Goal: Complete application form

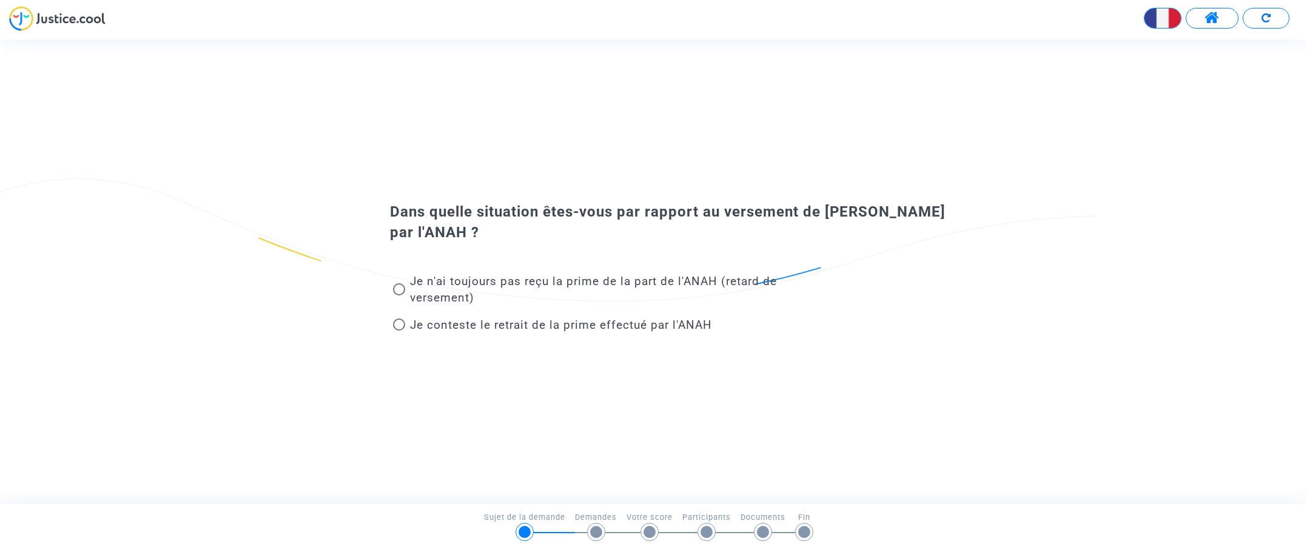
click at [401, 288] on span at bounding box center [399, 289] width 12 height 12
click at [399, 295] on input "Je n'ai toujours pas reçu la prime de la part de l'ANAH (retard de versement)" at bounding box center [398, 295] width 1 height 1
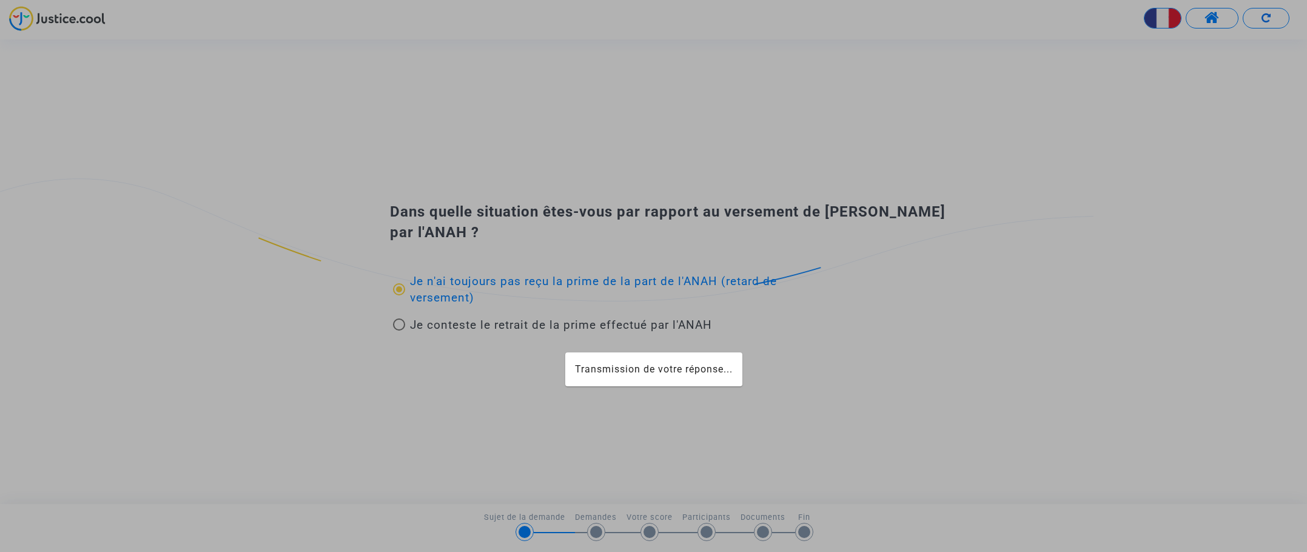
radio input "true"
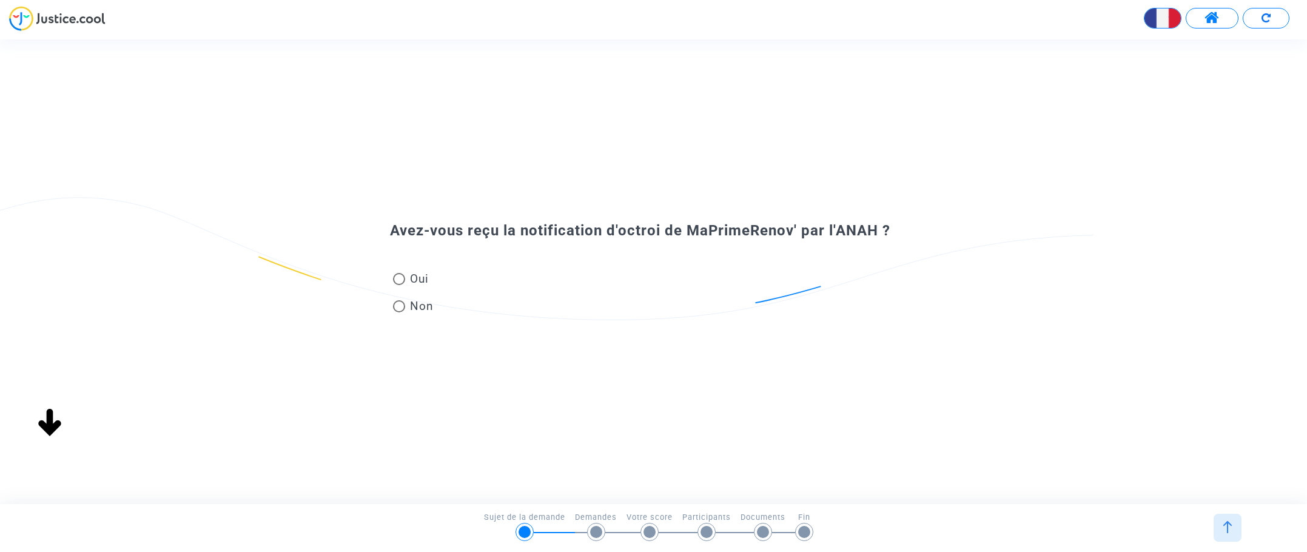
click at [400, 280] on span at bounding box center [399, 279] width 12 height 12
click at [399, 285] on input "Oui" at bounding box center [398, 285] width 1 height 1
radio input "true"
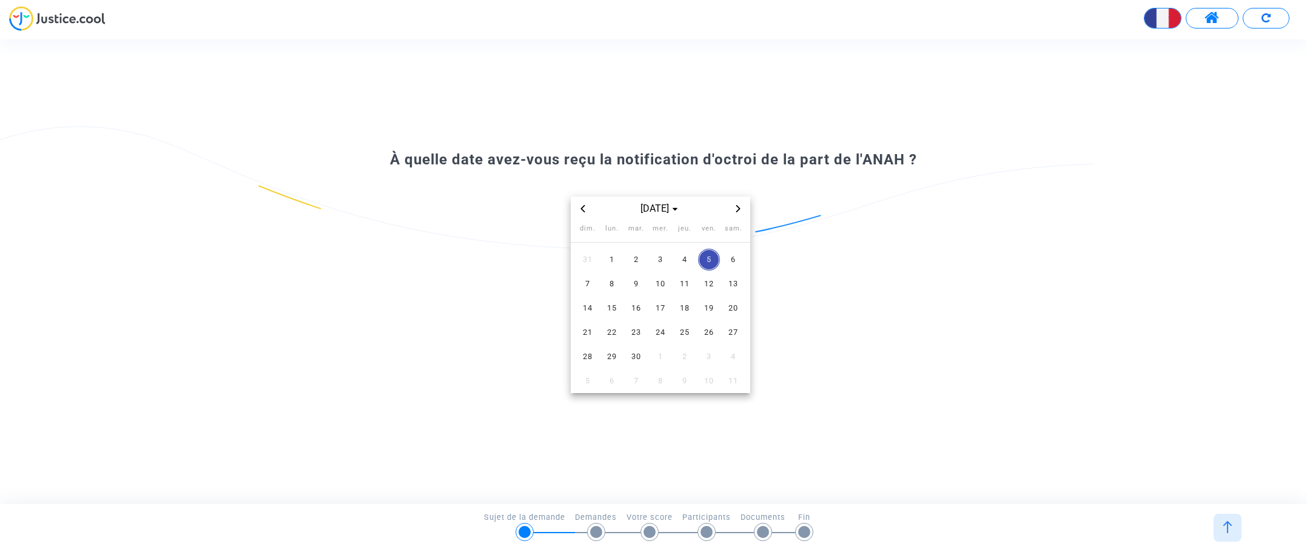
click at [585, 205] on icon "Previous month" at bounding box center [582, 208] width 7 height 7
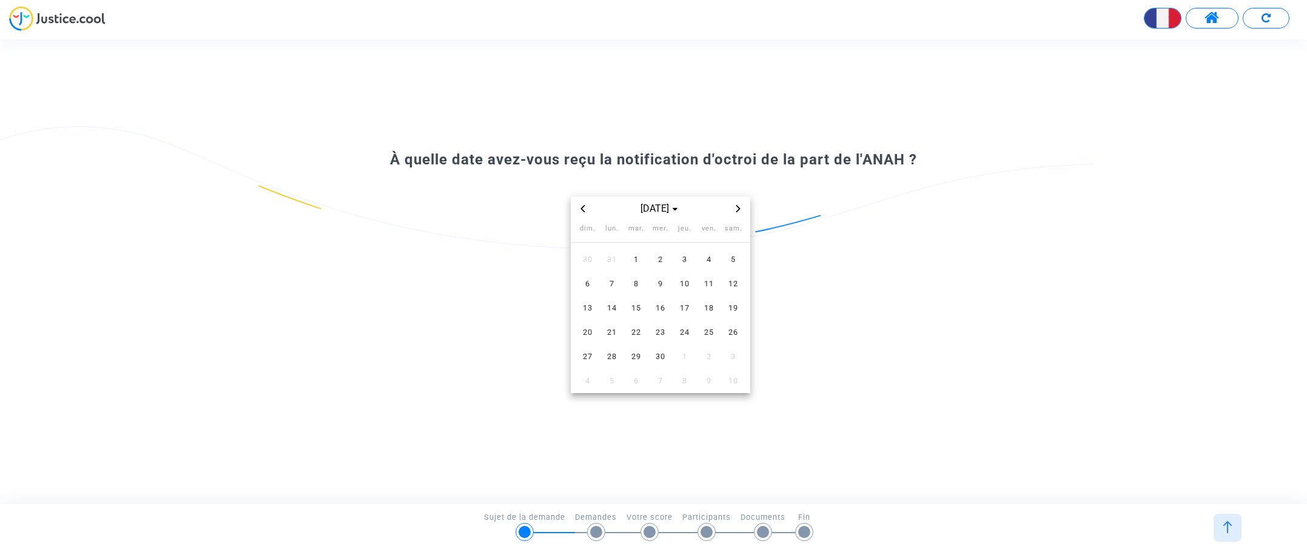
click at [585, 205] on icon "Previous month" at bounding box center [582, 208] width 7 height 7
click at [583, 208] on icon "Previous month" at bounding box center [582, 208] width 7 height 7
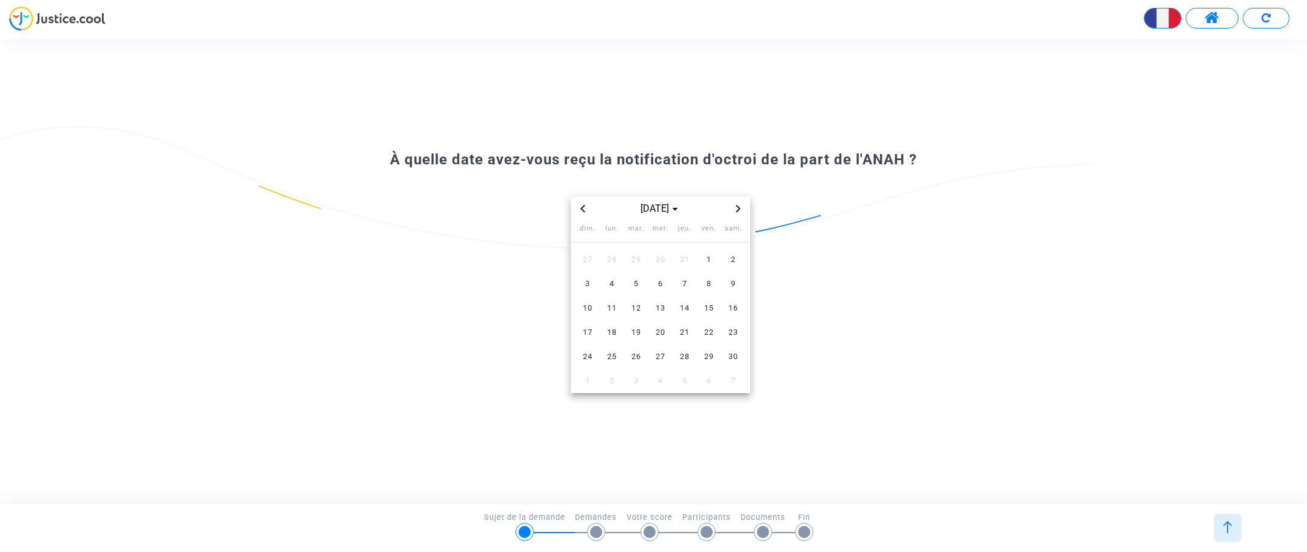
click at [583, 208] on icon "Previous month" at bounding box center [582, 208] width 7 height 7
click at [735, 208] on icon "Next month" at bounding box center [737, 208] width 7 height 7
click at [707, 304] on span "15" at bounding box center [709, 308] width 22 height 22
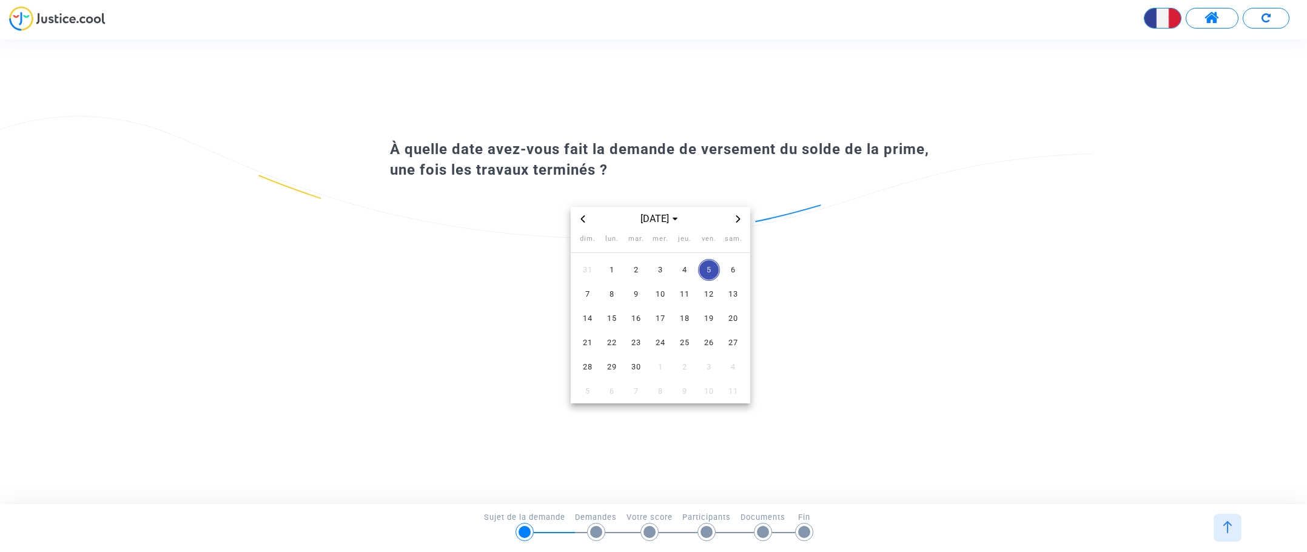
click at [584, 218] on icon "Previous month" at bounding box center [582, 218] width 7 height 7
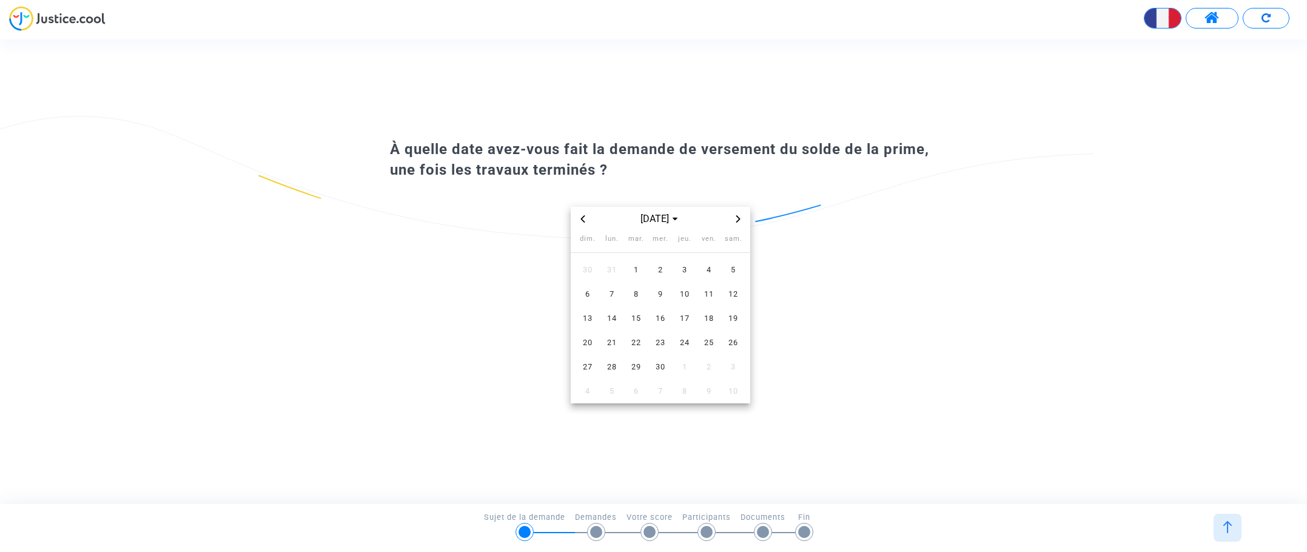
click at [584, 218] on icon "Previous month" at bounding box center [582, 218] width 7 height 7
click at [736, 216] on icon "Next month" at bounding box center [737, 218] width 7 height 7
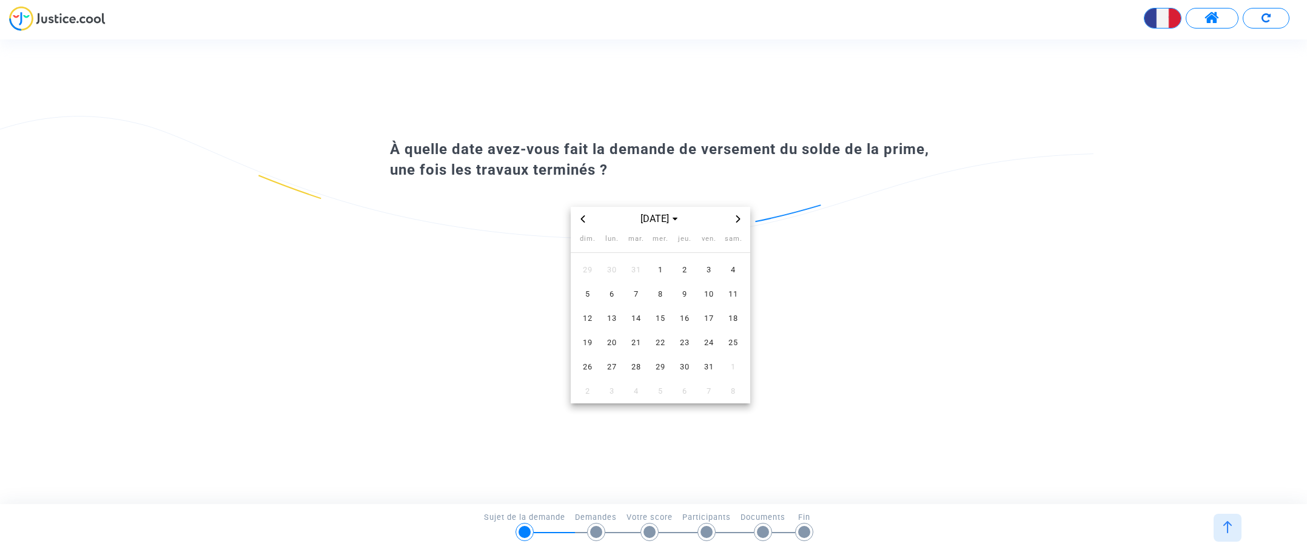
click at [736, 216] on icon "Next month" at bounding box center [737, 218] width 7 height 7
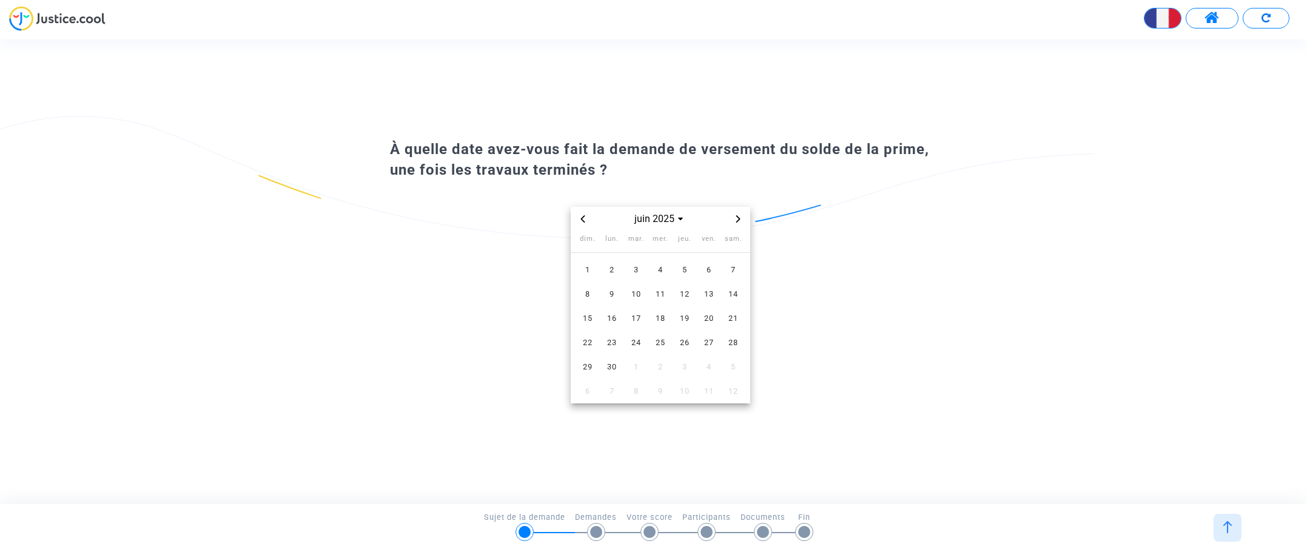
click at [736, 216] on icon "Next month" at bounding box center [737, 218] width 7 height 7
click at [580, 218] on icon "Previous month" at bounding box center [582, 218] width 7 height 7
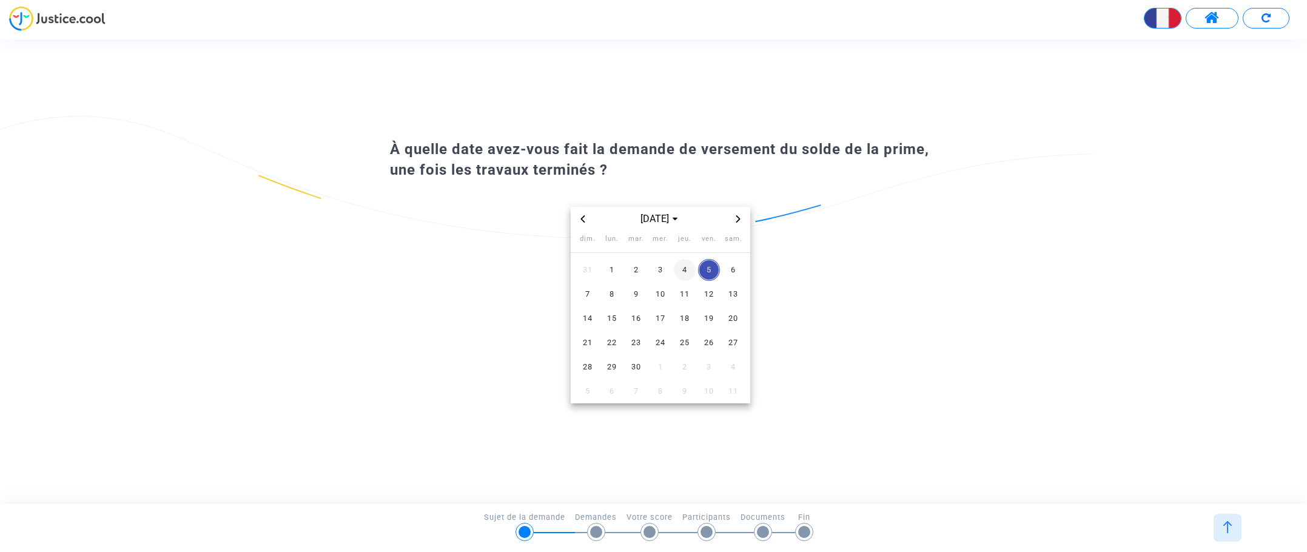
click at [684, 264] on span "4" at bounding box center [685, 270] width 22 height 22
